Goal: Navigation & Orientation: Find specific page/section

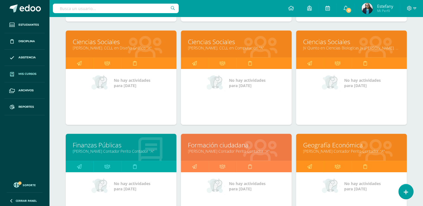
scroll to position [326, 0]
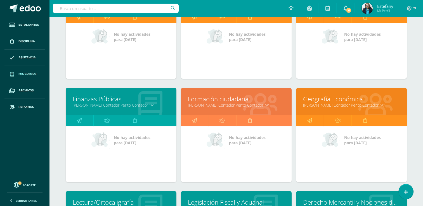
click at [128, 104] on link "[PERSON_NAME] Contador Perito Contador "A"" at bounding box center [121, 105] width 97 height 5
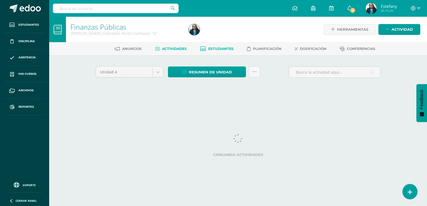
click at [218, 52] on link "Estudiantes" at bounding box center [217, 48] width 34 height 9
click at [219, 48] on span "Estudiantes" at bounding box center [220, 49] width 25 height 4
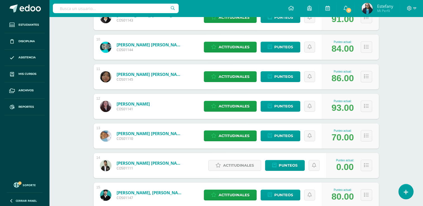
scroll to position [354, 0]
